Goal: Task Accomplishment & Management: Manage account settings

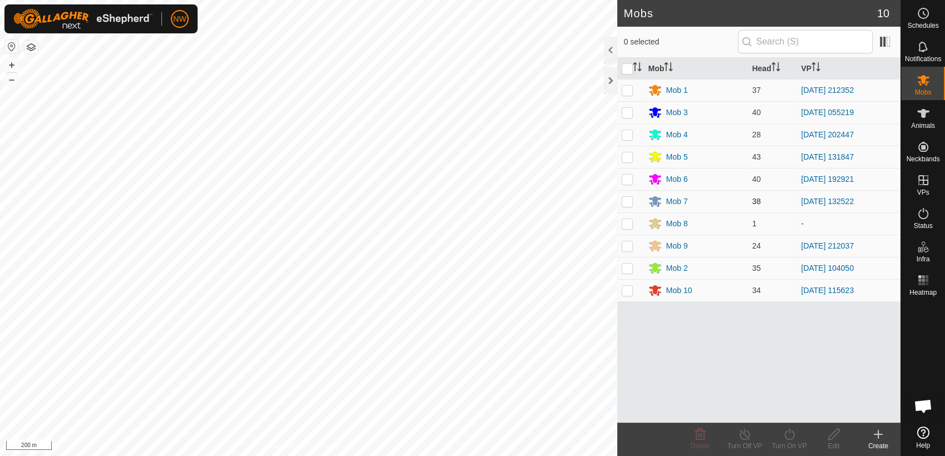
drag, startPoint x: 625, startPoint y: 198, endPoint x: 630, endPoint y: 203, distance: 7.5
click at [627, 199] on p-checkbox at bounding box center [627, 201] width 11 height 9
checkbox input "true"
click at [786, 435] on icon at bounding box center [789, 434] width 14 height 13
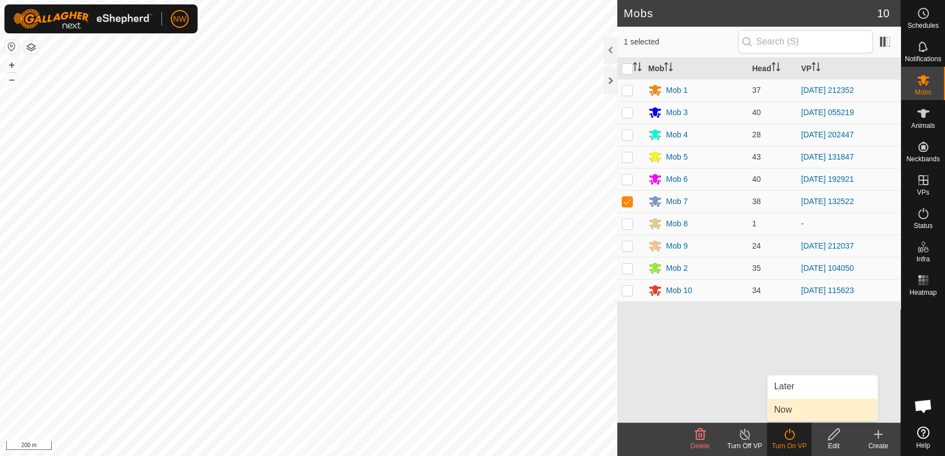
click at [793, 411] on link "Now" at bounding box center [822, 410] width 110 height 22
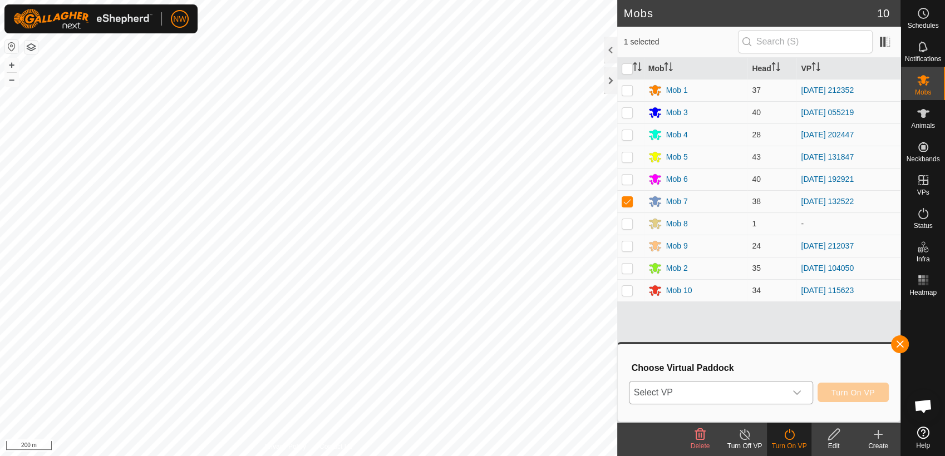
click at [801, 389] on icon "dropdown trigger" at bounding box center [796, 392] width 9 height 9
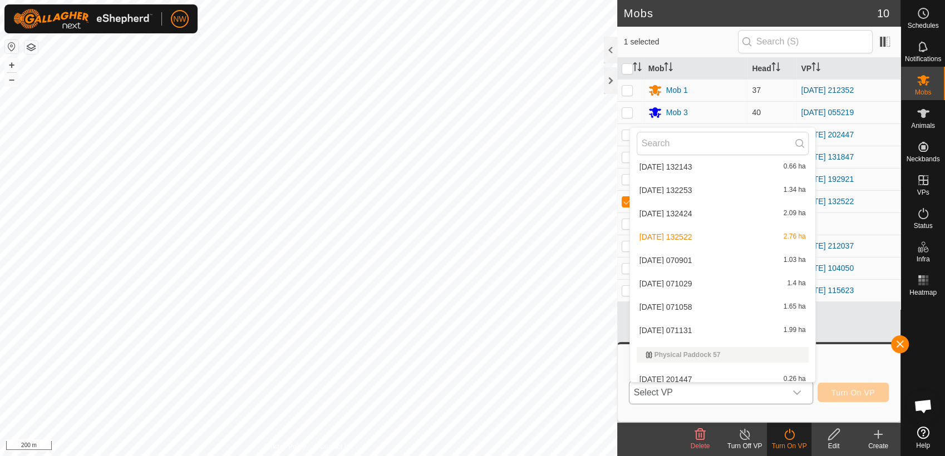
scroll to position [8263, 0]
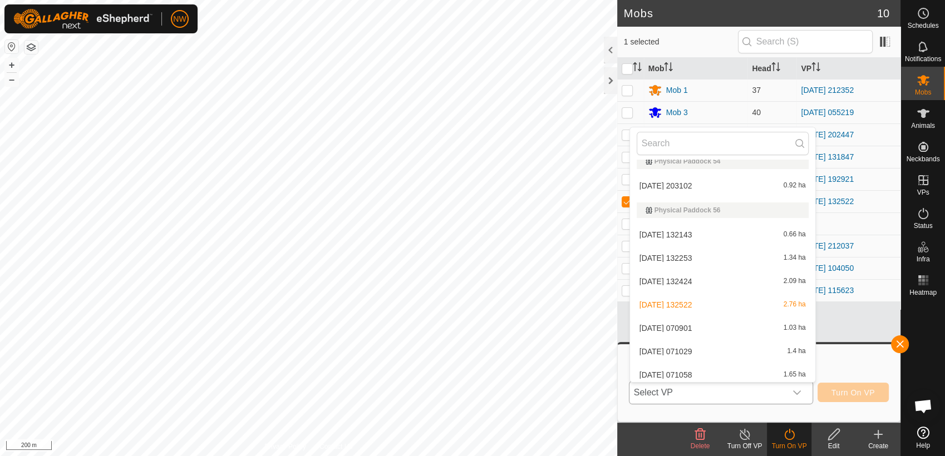
click at [699, 346] on li "[DATE] 071029 1.4 ha" at bounding box center [722, 352] width 185 height 22
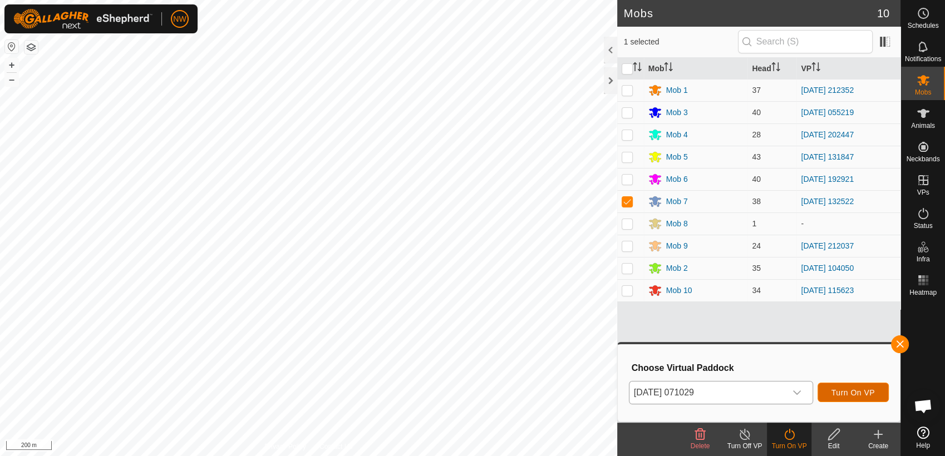
click at [834, 393] on span "Turn On VP" at bounding box center [852, 392] width 43 height 9
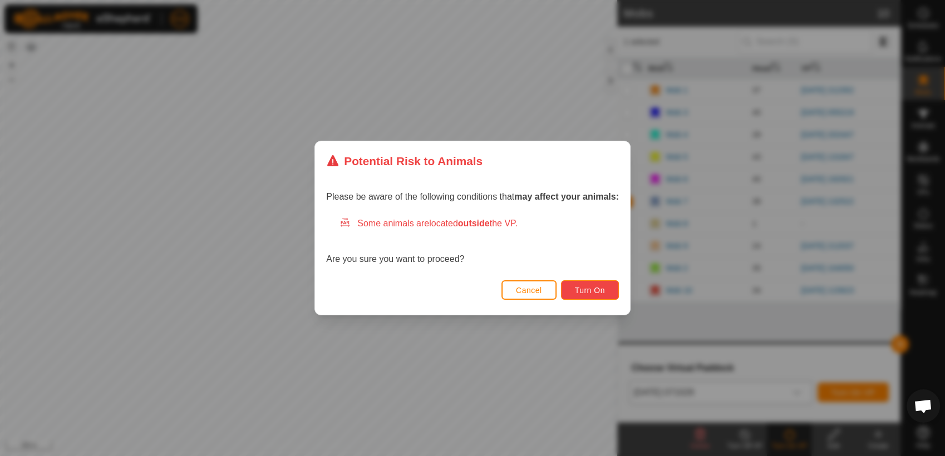
click at [592, 288] on span "Turn On" at bounding box center [590, 290] width 30 height 9
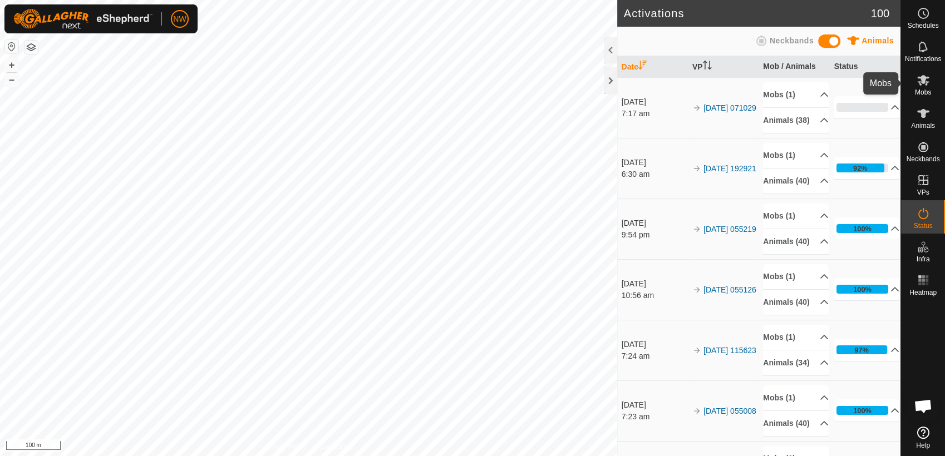
click at [928, 83] on icon at bounding box center [922, 79] width 13 height 13
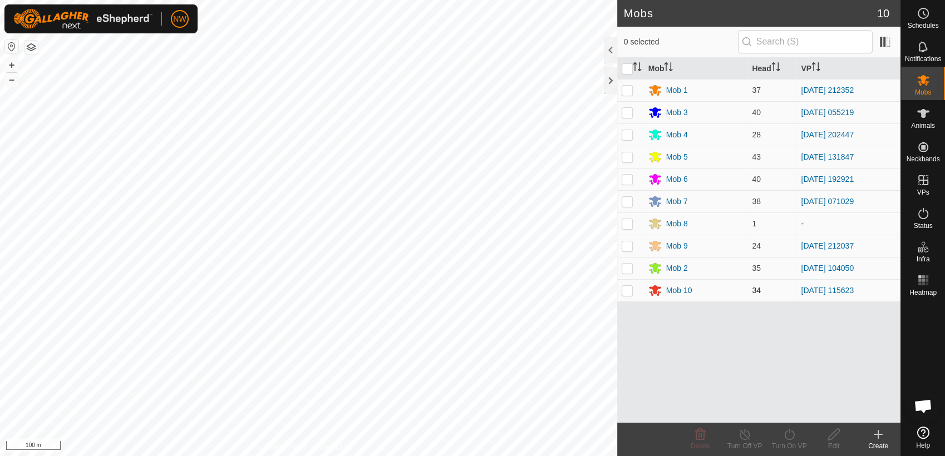
click at [628, 293] on p-checkbox at bounding box center [627, 290] width 11 height 9
checkbox input "true"
click at [790, 433] on icon at bounding box center [789, 434] width 14 height 13
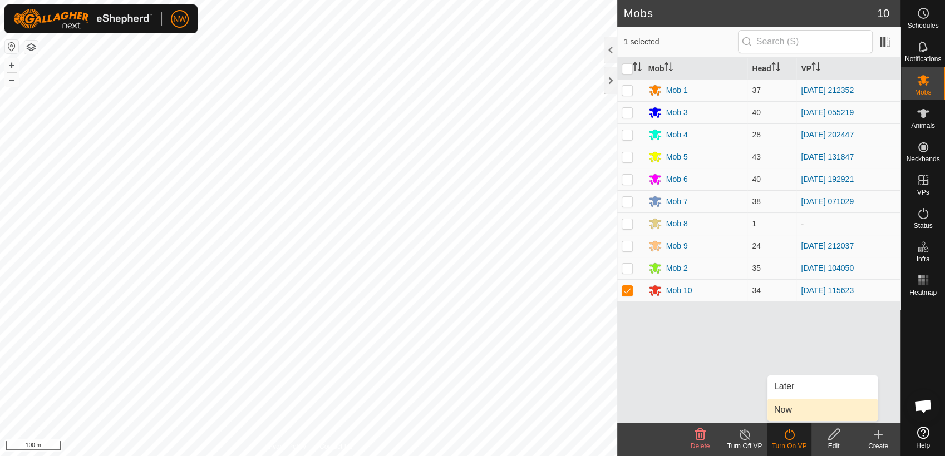
click at [794, 408] on link "Now" at bounding box center [822, 410] width 110 height 22
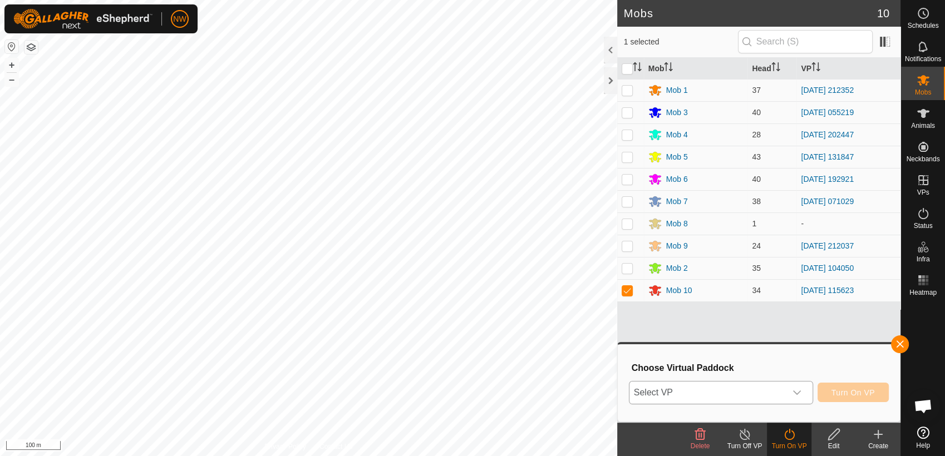
click at [797, 390] on icon "dropdown trigger" at bounding box center [796, 392] width 9 height 9
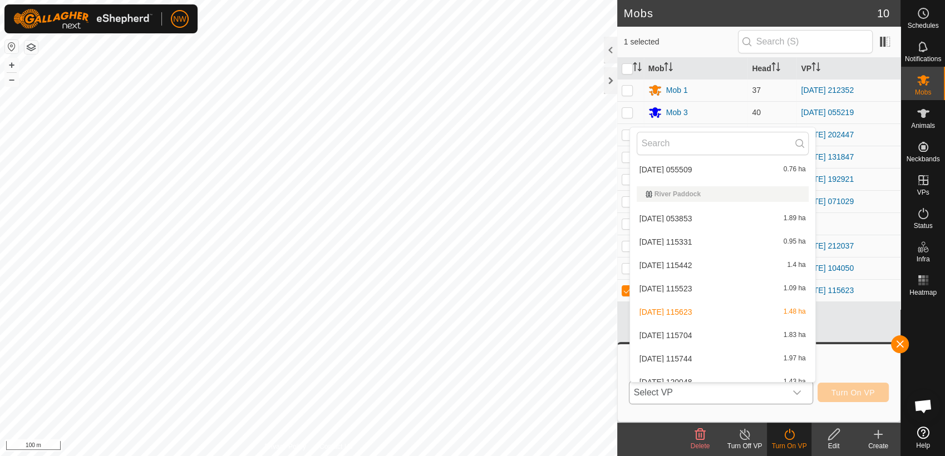
scroll to position [12501, 0]
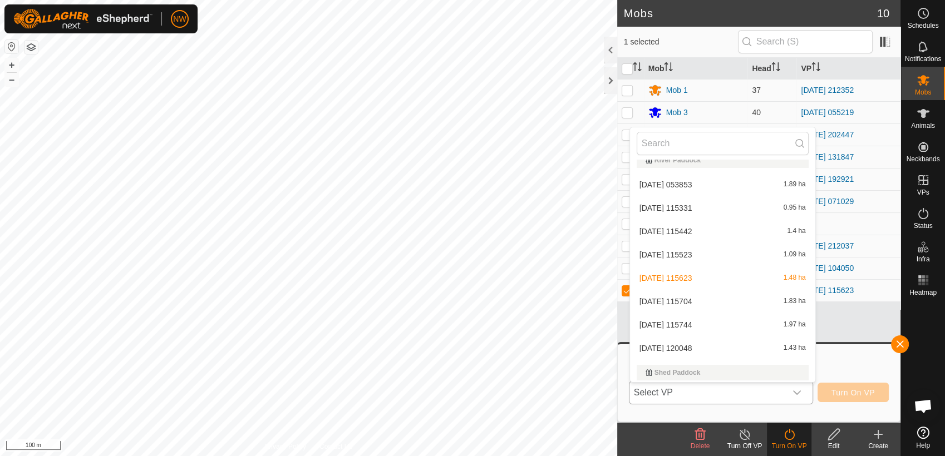
click at [682, 299] on li "[DATE] 115704 1.83 ha" at bounding box center [722, 301] width 185 height 22
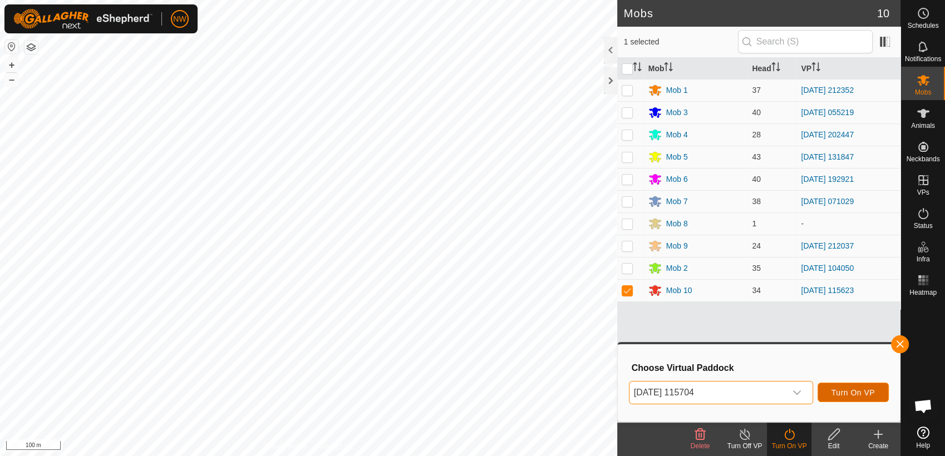
click at [836, 393] on span "Turn On VP" at bounding box center [852, 392] width 43 height 9
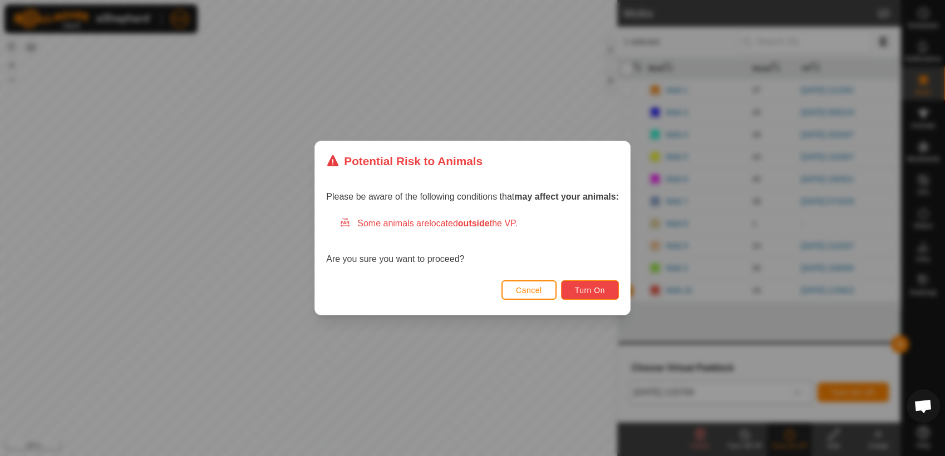
click at [592, 293] on span "Turn On" at bounding box center [590, 290] width 30 height 9
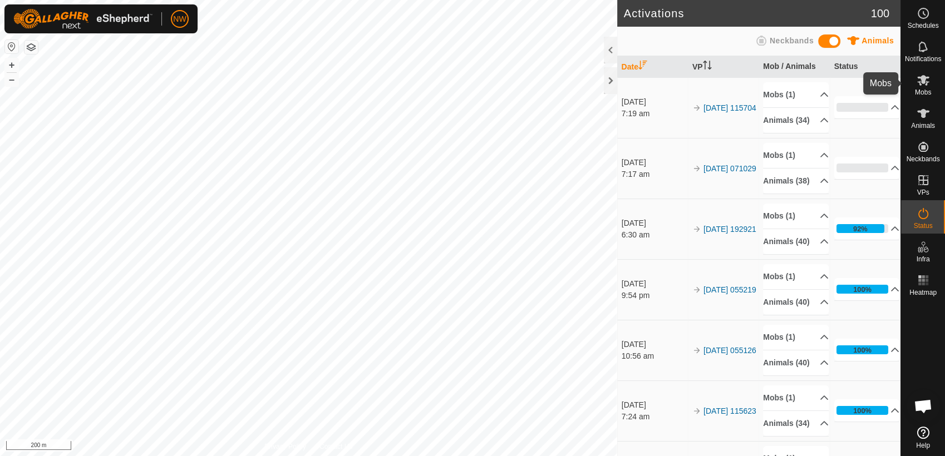
click at [930, 81] on es-mob-svg-icon at bounding box center [923, 80] width 20 height 18
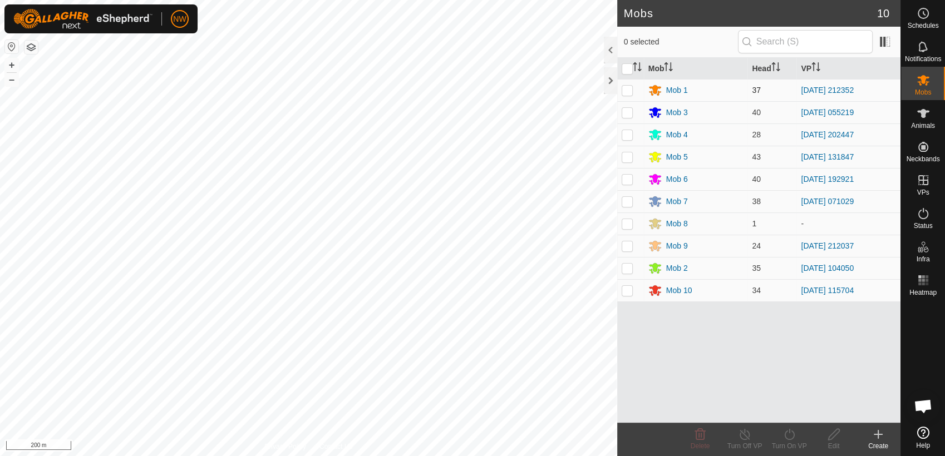
click at [623, 88] on p-checkbox at bounding box center [627, 90] width 11 height 9
checkbox input "true"
click at [791, 437] on icon at bounding box center [789, 434] width 14 height 13
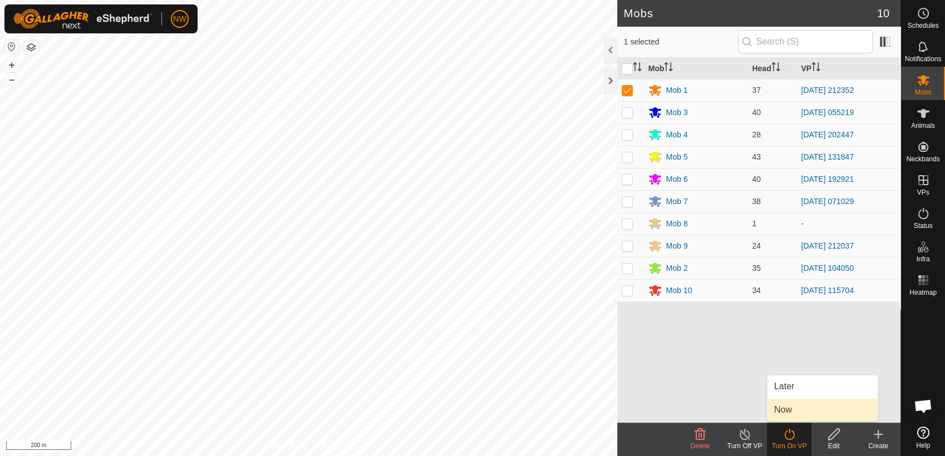
click at [792, 407] on link "Now" at bounding box center [822, 410] width 110 height 22
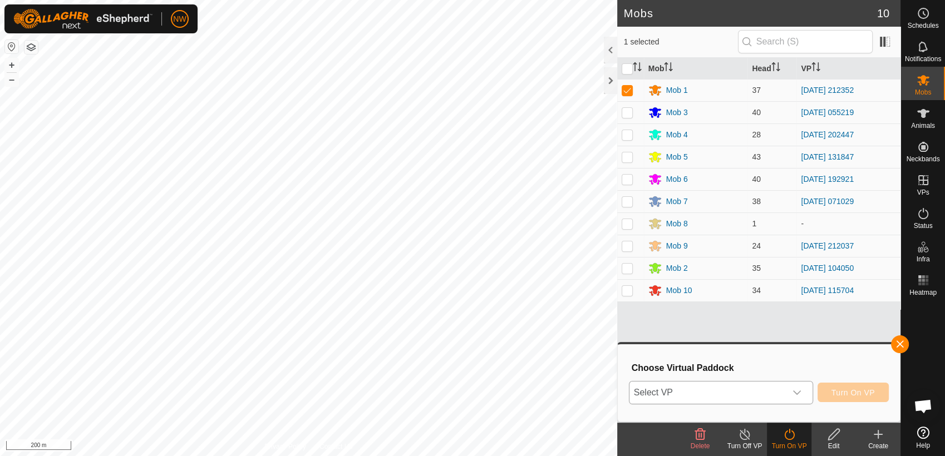
click at [798, 391] on icon "dropdown trigger" at bounding box center [796, 392] width 9 height 9
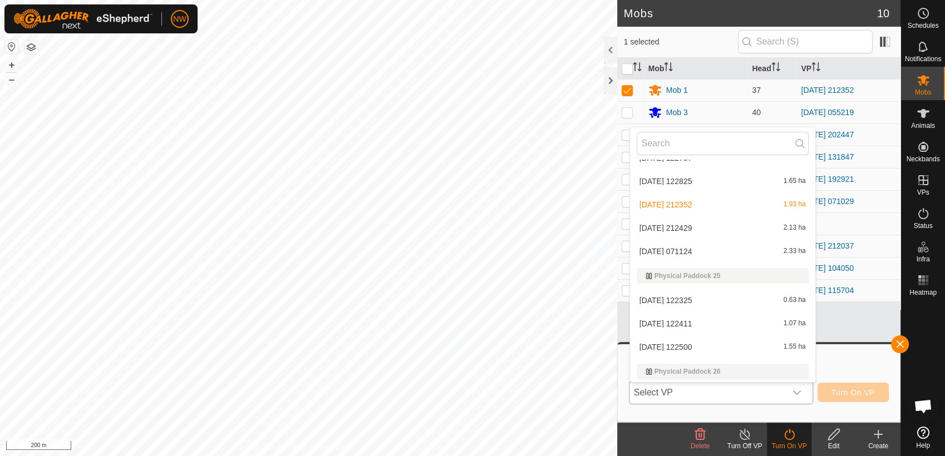
scroll to position [5780, 0]
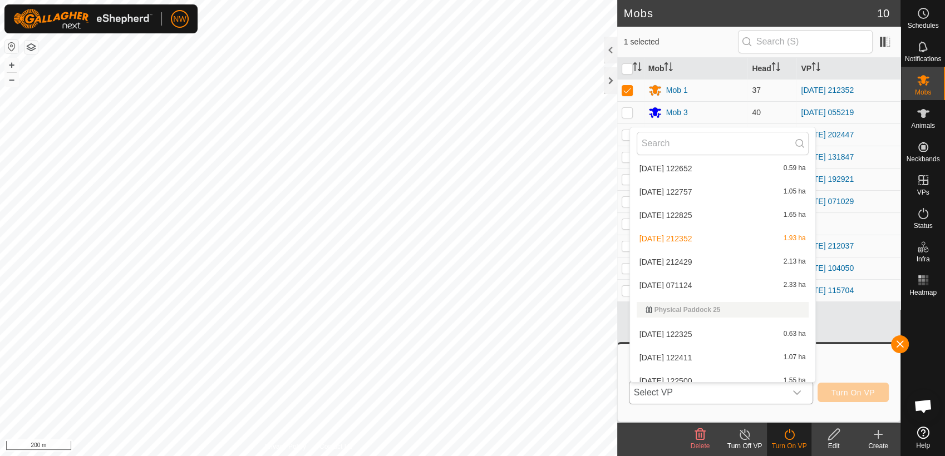
click at [673, 260] on li "[DATE] 212429 2.13 ha" at bounding box center [722, 262] width 185 height 22
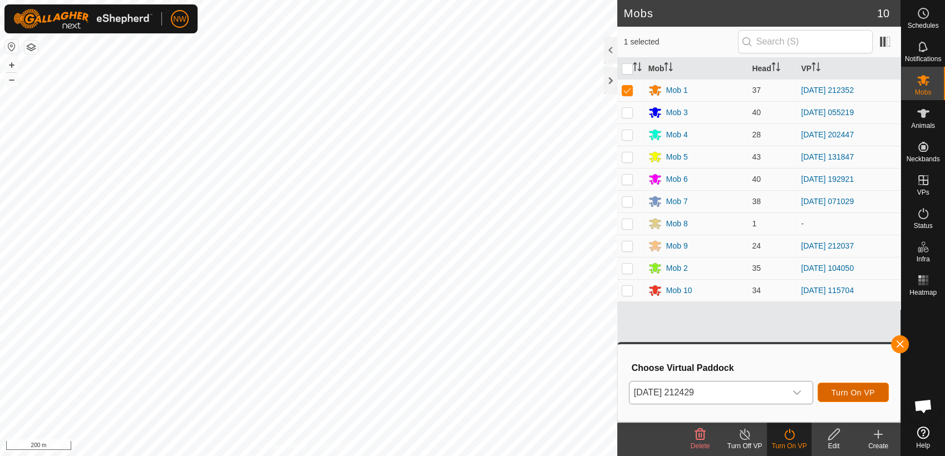
click at [846, 394] on span "Turn On VP" at bounding box center [852, 392] width 43 height 9
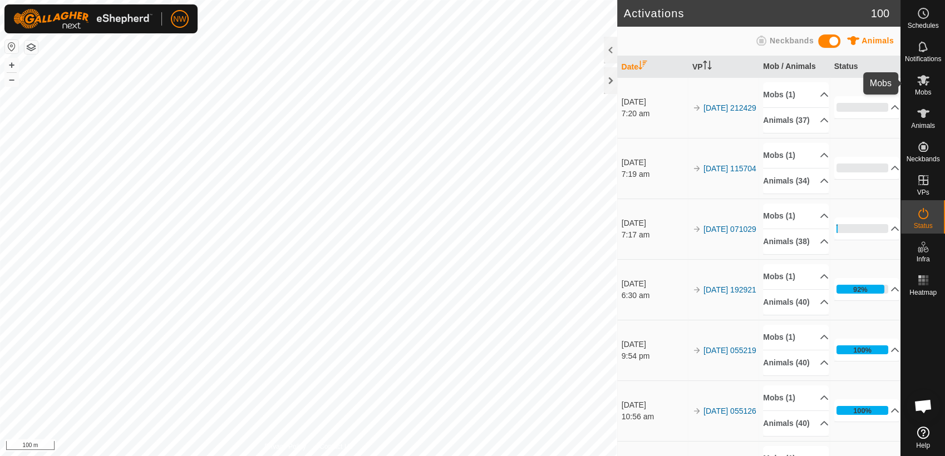
click at [924, 84] on icon at bounding box center [922, 79] width 13 height 13
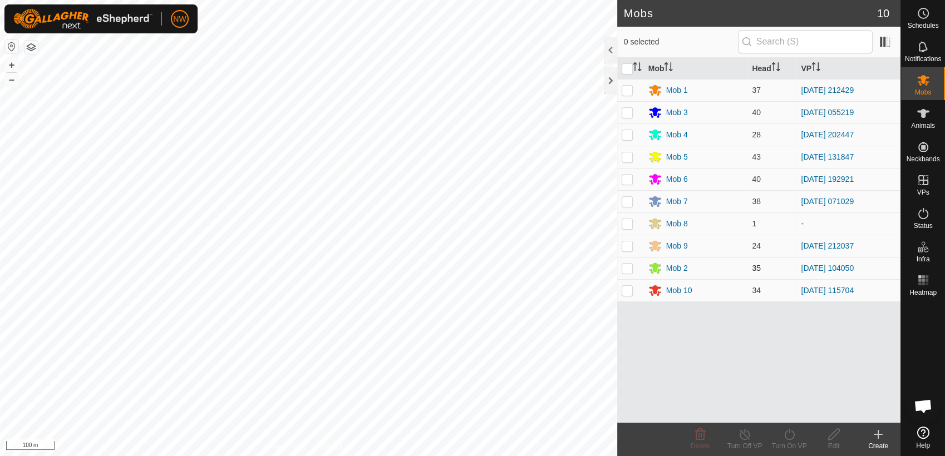
click at [627, 265] on p-checkbox at bounding box center [627, 268] width 11 height 9
checkbox input "true"
click at [791, 436] on icon at bounding box center [789, 434] width 14 height 13
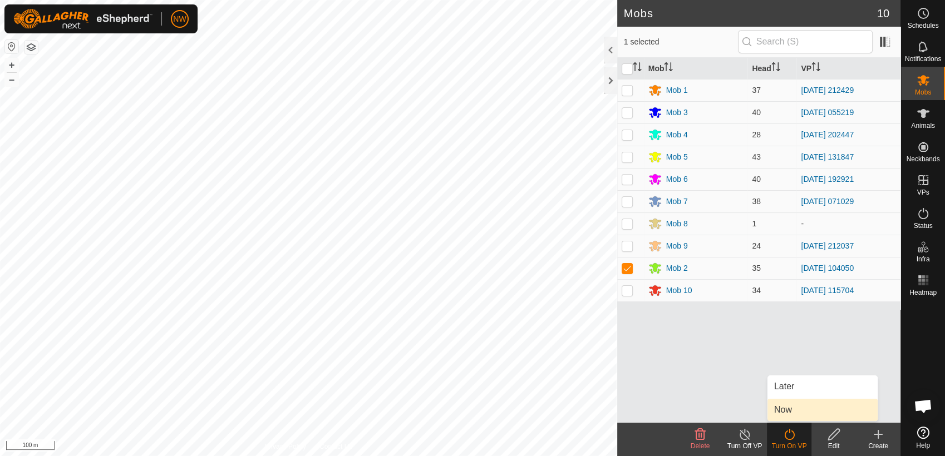
click at [801, 405] on link "Now" at bounding box center [822, 410] width 110 height 22
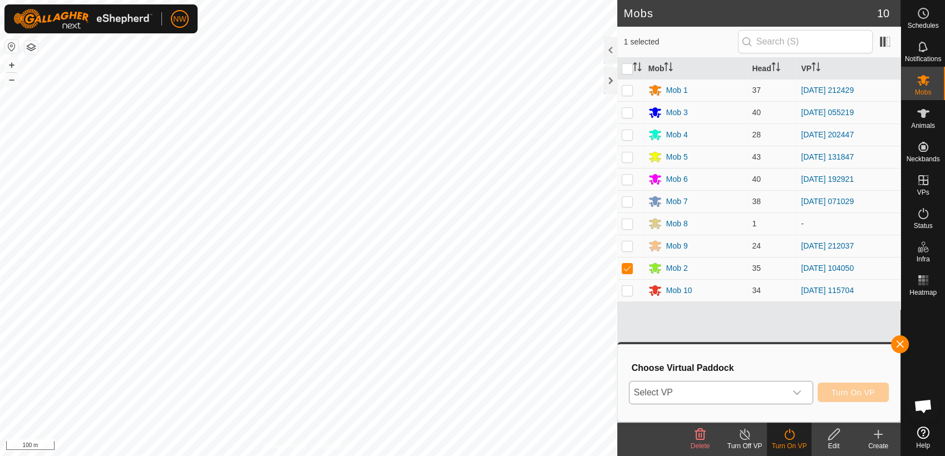
click at [800, 388] on icon "dropdown trigger" at bounding box center [796, 392] width 9 height 9
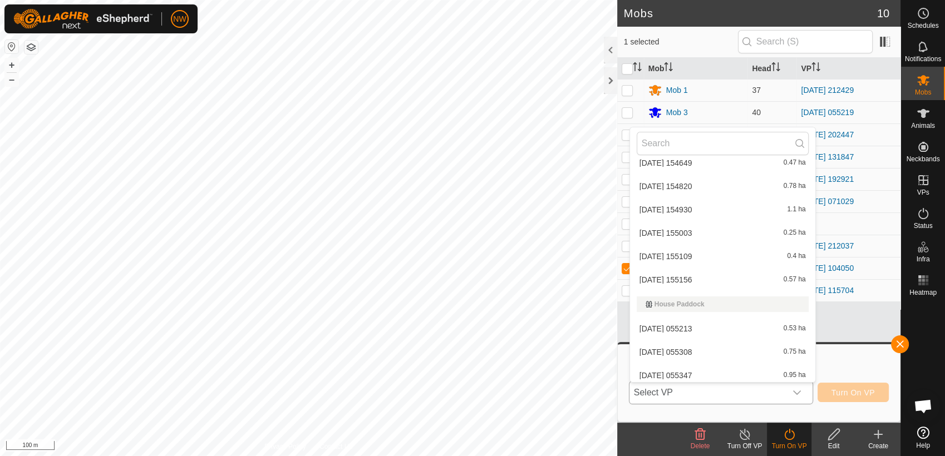
scroll to position [1596, 0]
click at [684, 346] on li "[DATE] 104127 1.51 ha" at bounding box center [722, 352] width 185 height 22
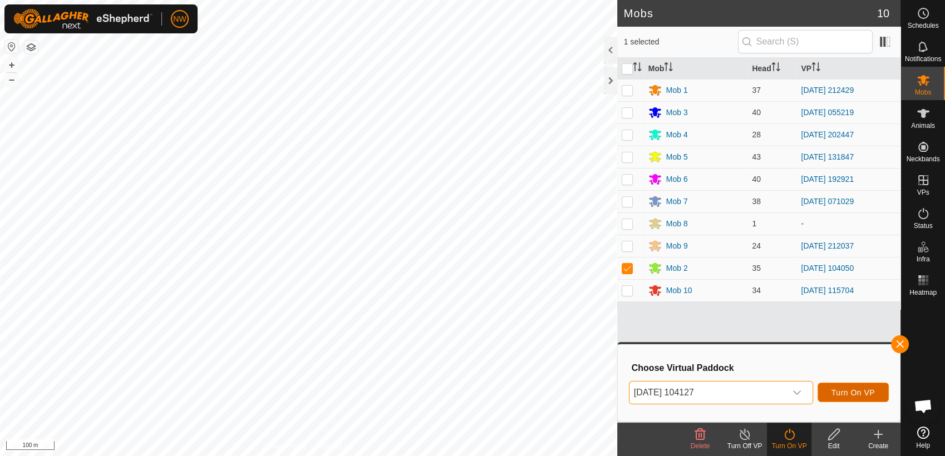
click at [855, 389] on span "Turn On VP" at bounding box center [852, 392] width 43 height 9
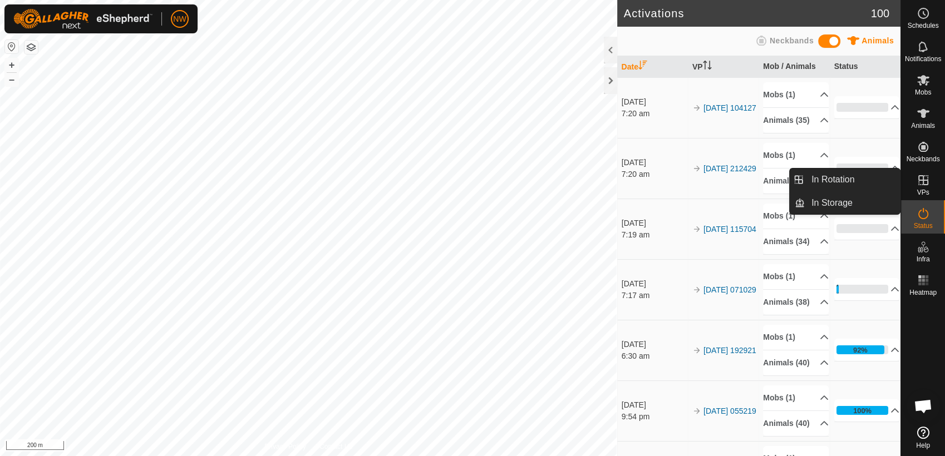
click at [923, 177] on icon at bounding box center [922, 180] width 13 height 13
click at [850, 176] on link "In Rotation" at bounding box center [852, 180] width 95 height 22
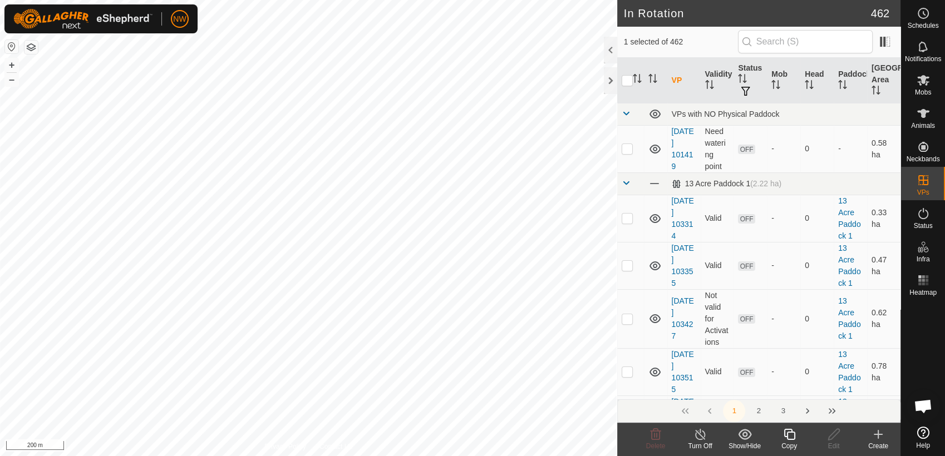
checkbox input "false"
click at [833, 436] on icon at bounding box center [834, 434] width 14 height 13
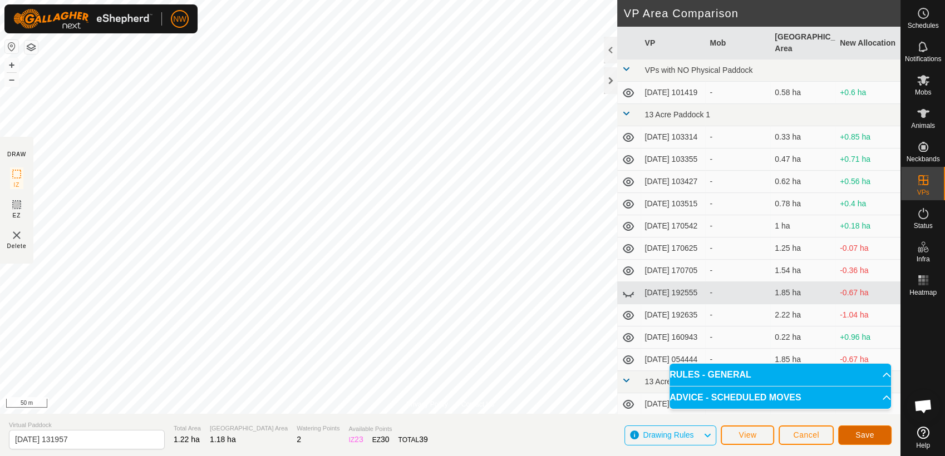
click at [869, 437] on span "Save" at bounding box center [864, 435] width 19 height 9
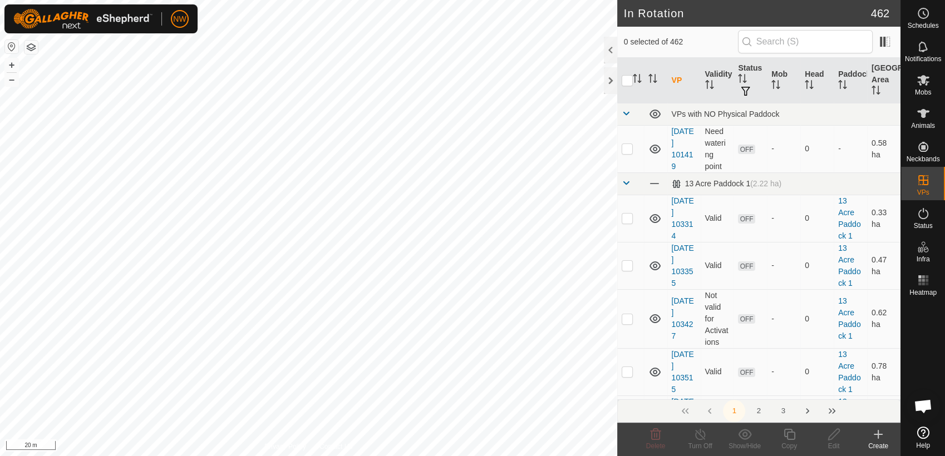
checkbox input "true"
click at [833, 437] on icon at bounding box center [833, 434] width 11 height 11
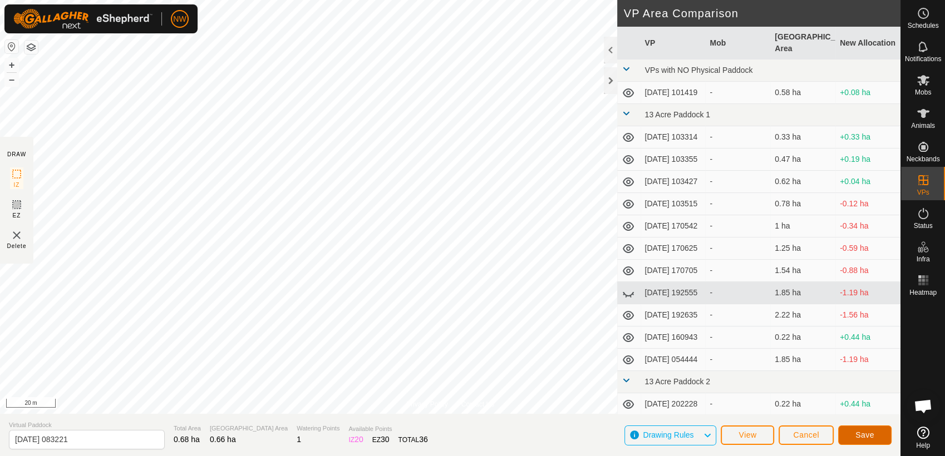
click at [864, 432] on span "Save" at bounding box center [864, 435] width 19 height 9
